Goal: Navigation & Orientation: Find specific page/section

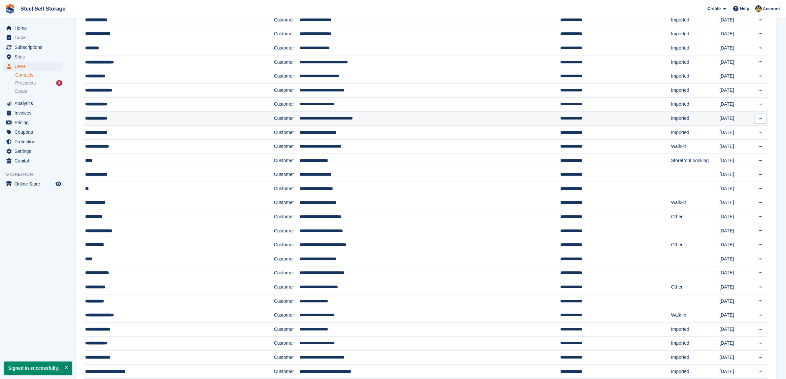
scroll to position [116, 0]
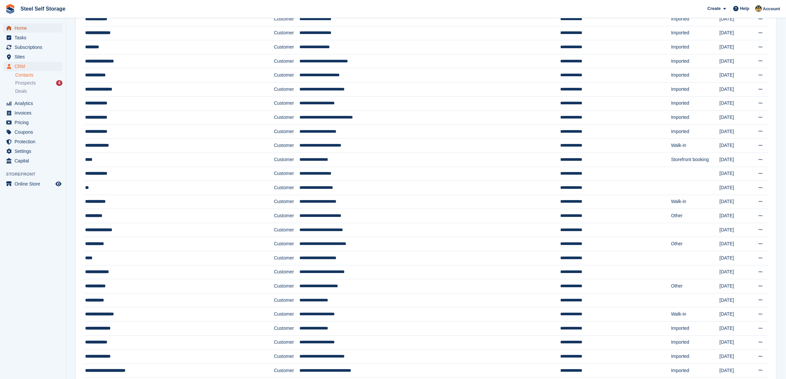
click at [26, 27] on span "Home" at bounding box center [35, 27] width 40 height 9
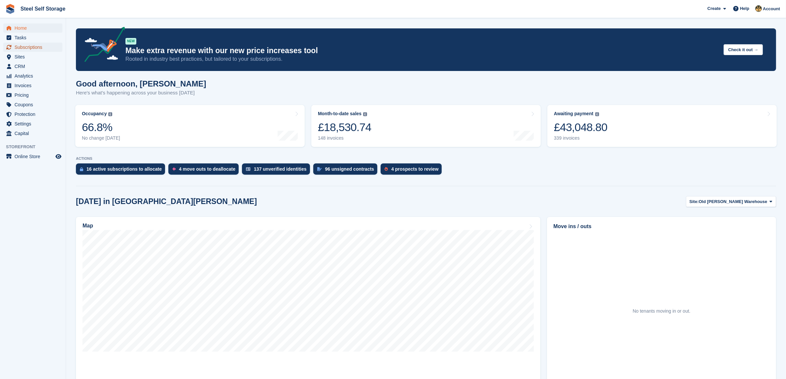
click at [29, 44] on span "Subscriptions" at bounding box center [35, 47] width 40 height 9
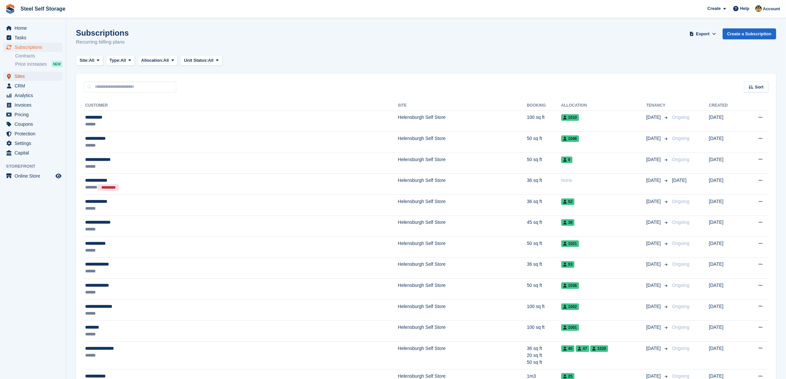
click at [18, 76] on span "Sites" at bounding box center [35, 76] width 40 height 9
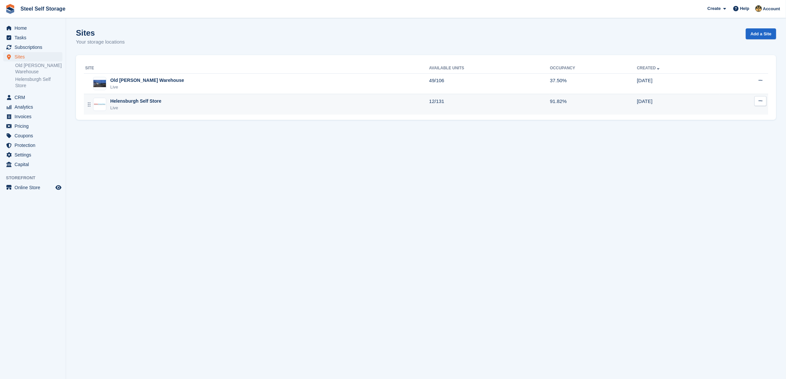
click at [141, 99] on div "Helensburgh Self Store" at bounding box center [135, 101] width 51 height 7
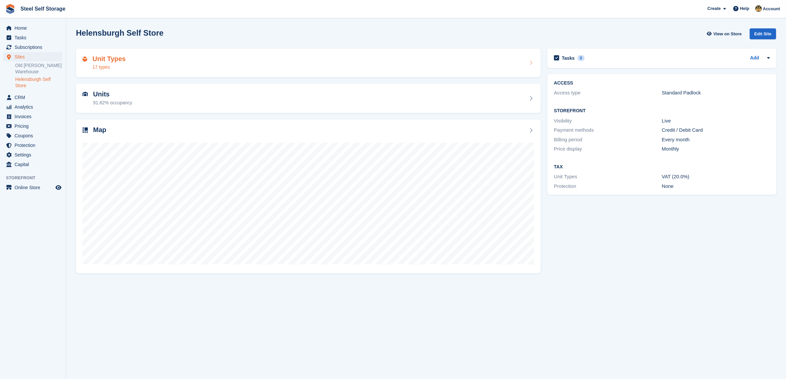
click at [113, 63] on div "Unit Types 17 types" at bounding box center [108, 63] width 33 height 16
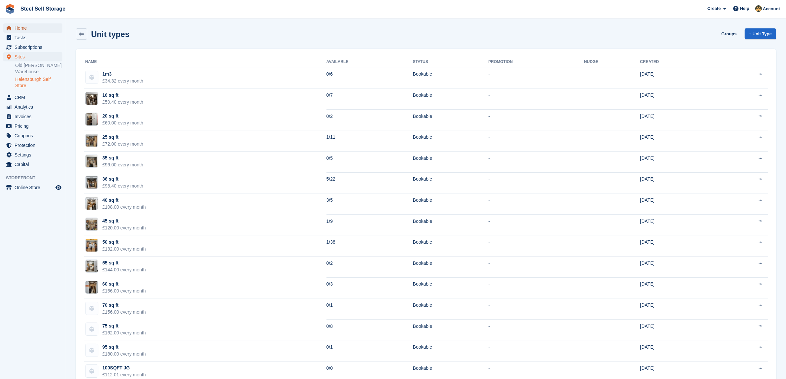
click at [24, 30] on span "Home" at bounding box center [35, 27] width 40 height 9
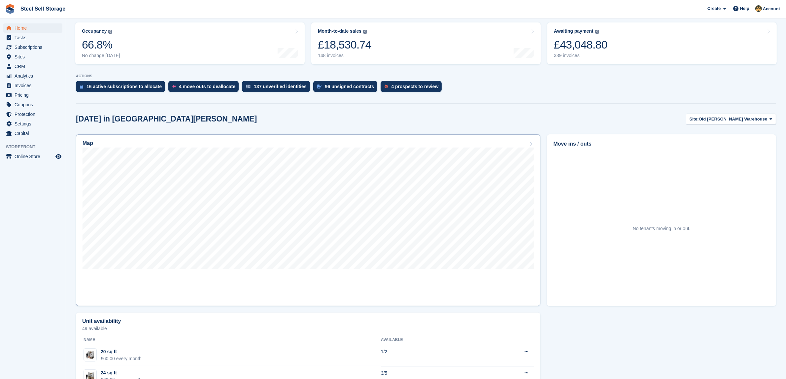
scroll to position [41, 0]
